Goal: Task Accomplishment & Management: Use online tool/utility

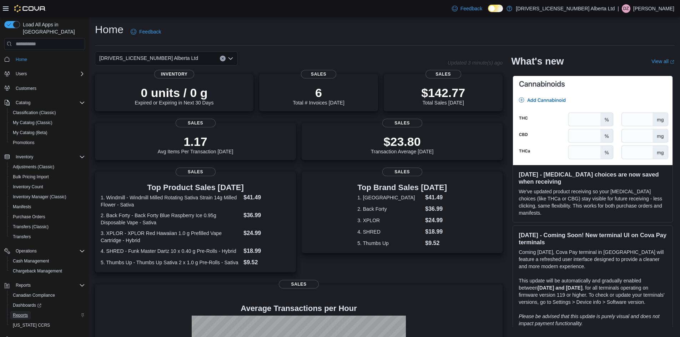
click at [25, 313] on span "Reports" at bounding box center [20, 316] width 15 height 6
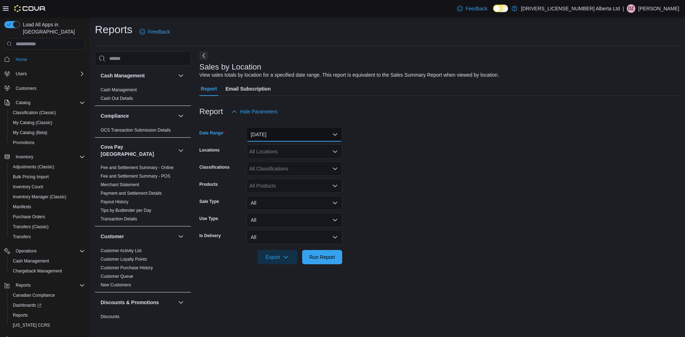
click at [306, 135] on button "[DATE]" at bounding box center [295, 134] width 96 height 14
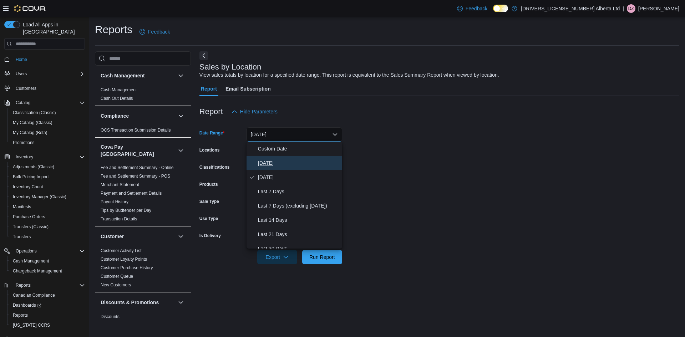
click at [289, 163] on span "[DATE]" at bounding box center [298, 163] width 81 height 9
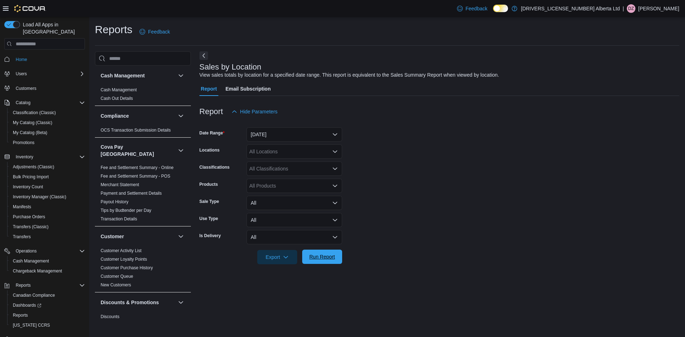
click at [315, 255] on span "Run Report" at bounding box center [322, 256] width 26 height 7
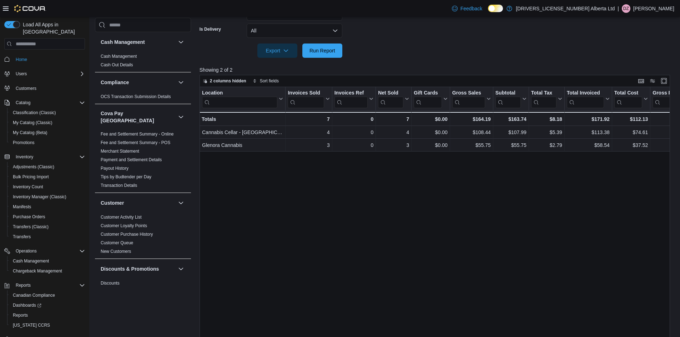
scroll to position [220, 0]
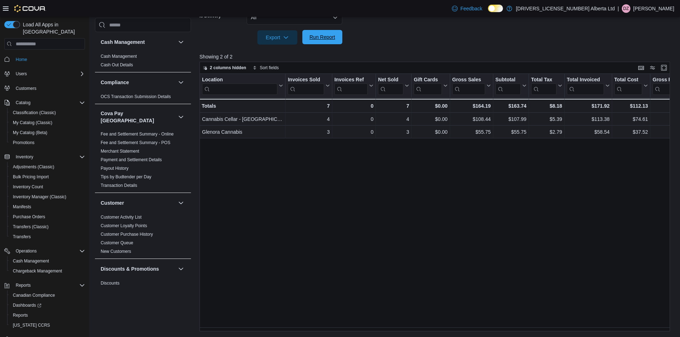
click at [337, 34] on span "Run Report" at bounding box center [322, 37] width 31 height 14
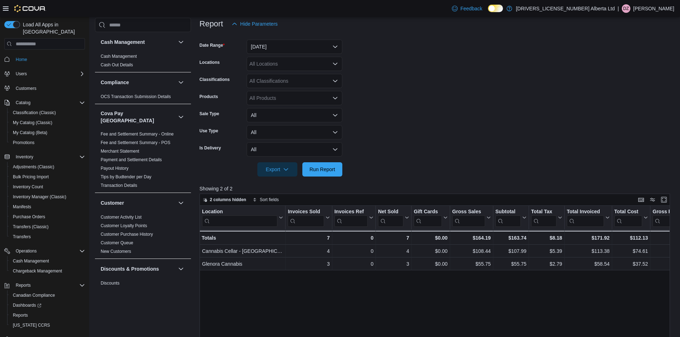
scroll to position [0, 0]
